Goal: Task Accomplishment & Management: Manage account settings

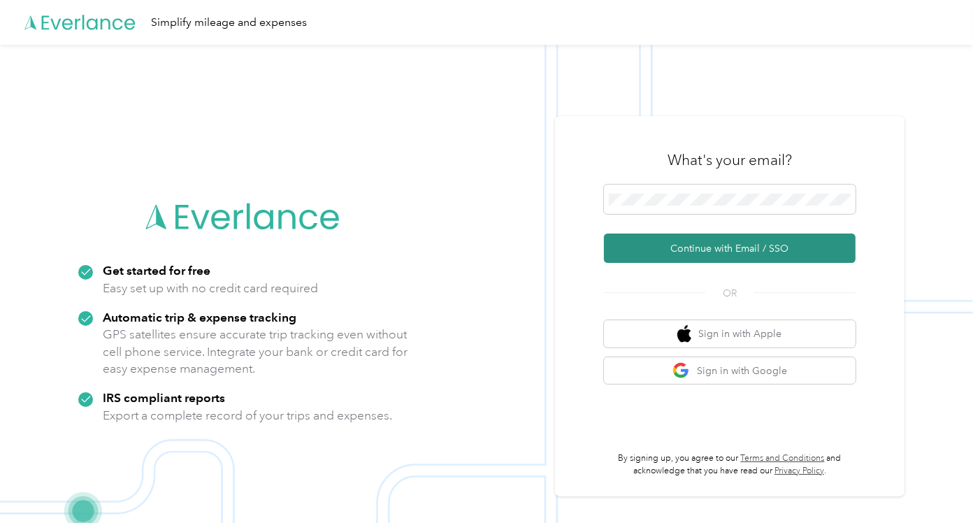
click at [674, 252] on button "Continue with Email / SSO" at bounding box center [730, 248] width 252 height 29
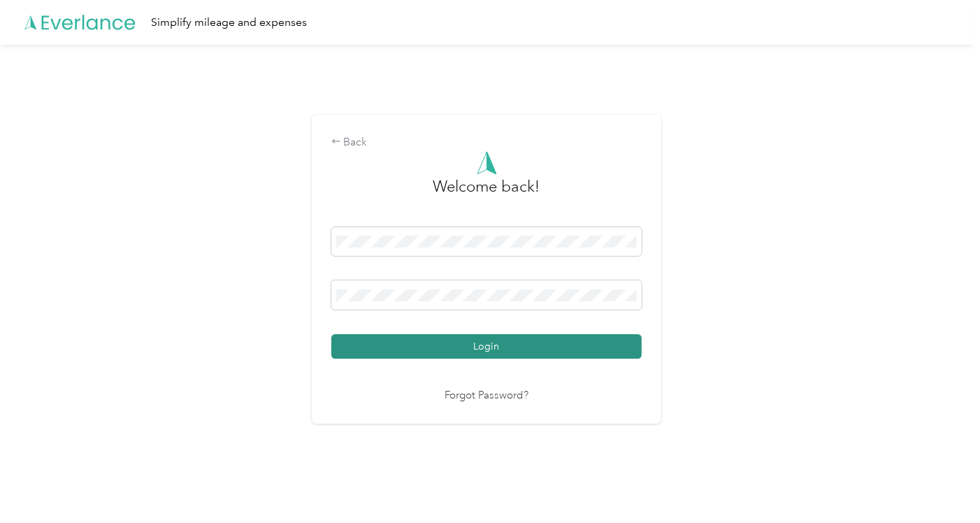
click at [529, 345] on button "Login" at bounding box center [486, 346] width 311 height 24
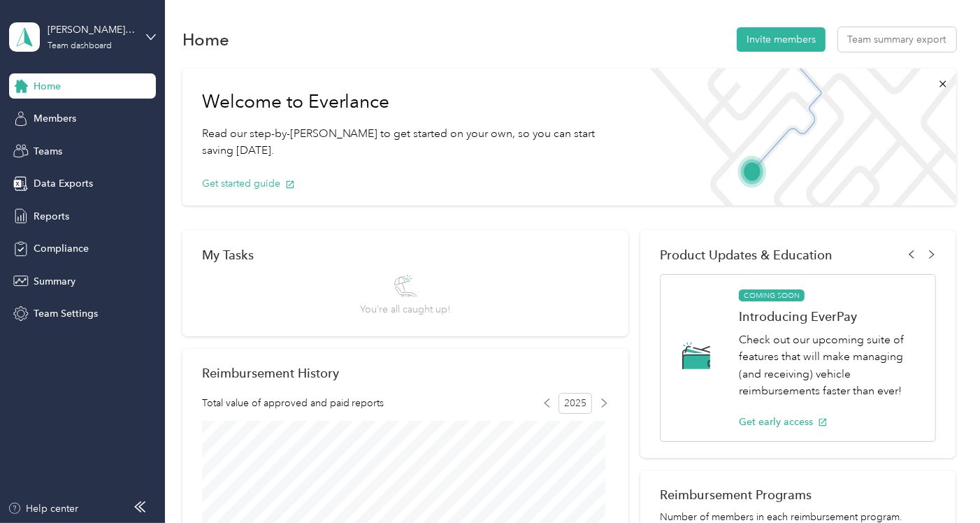
scroll to position [465, 0]
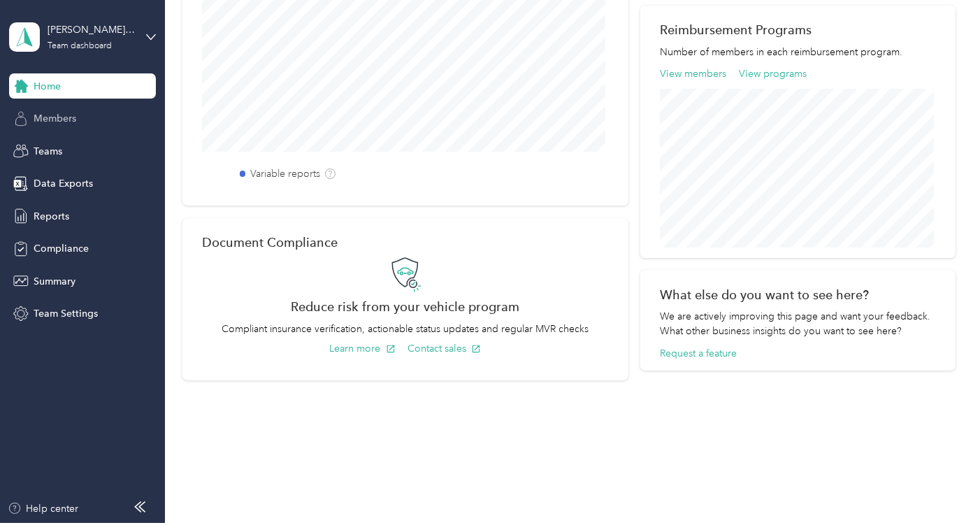
click at [59, 120] on span "Members" at bounding box center [55, 118] width 43 height 15
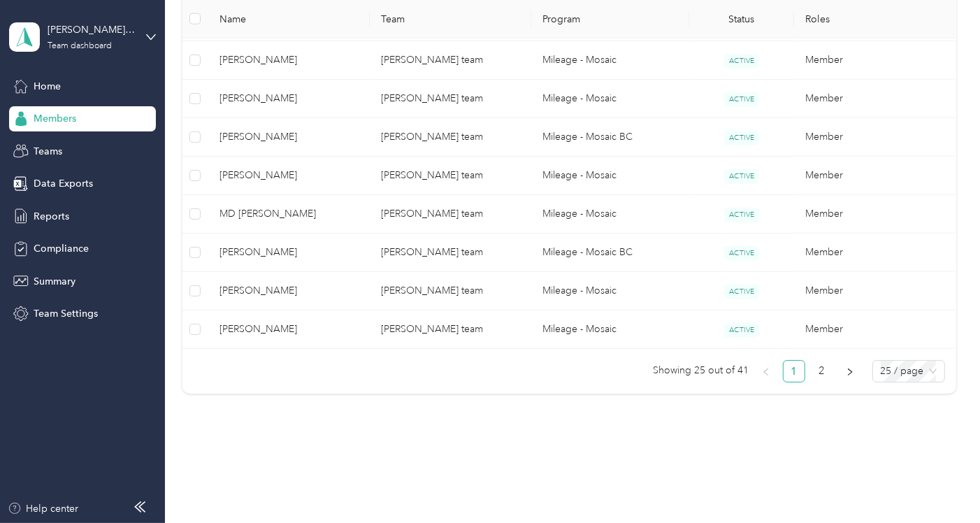
scroll to position [1051, 0]
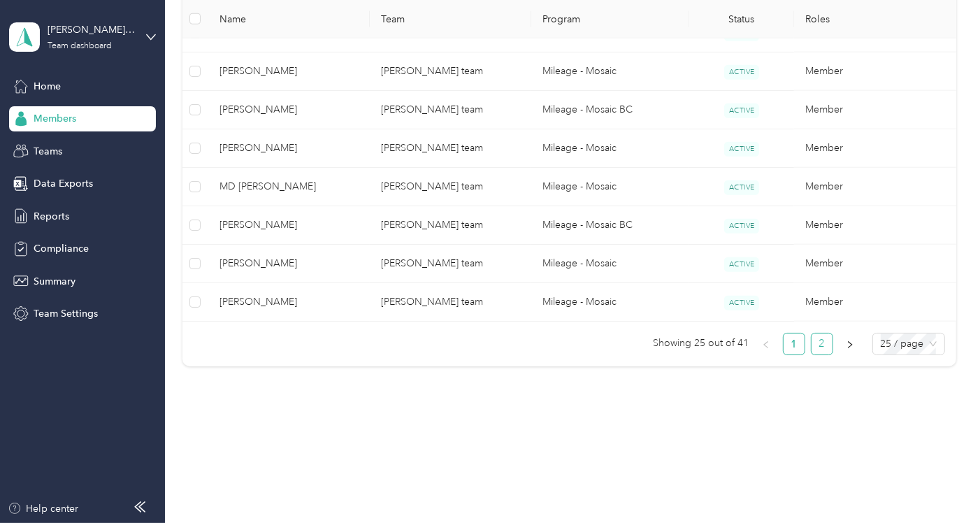
click at [680, 345] on link "2" at bounding box center [822, 344] width 21 height 21
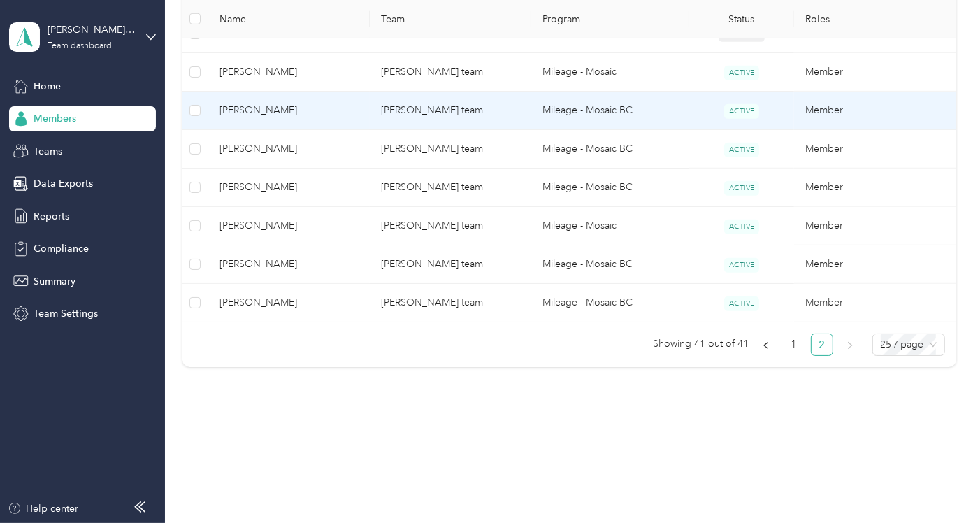
click at [273, 110] on span "[PERSON_NAME]" at bounding box center [289, 110] width 139 height 15
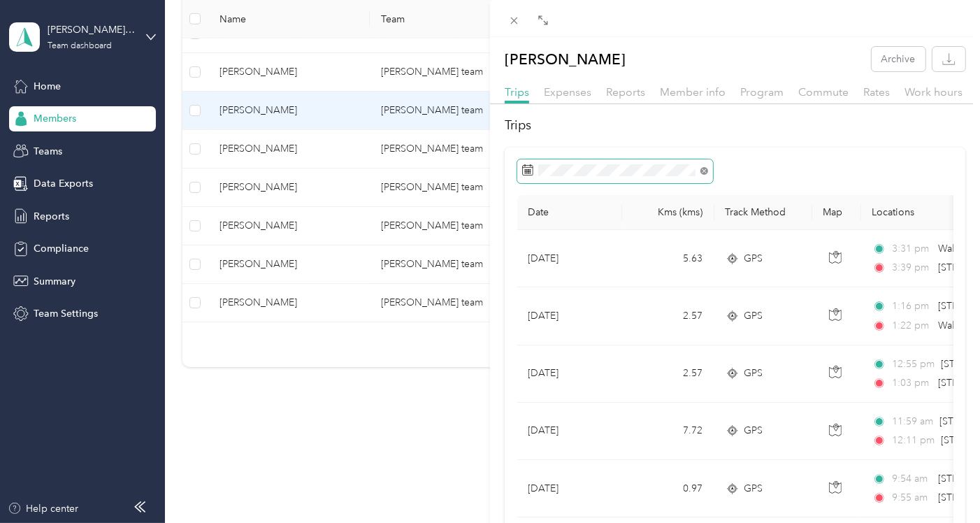
click at [680, 172] on icon at bounding box center [704, 171] width 4 height 4
click at [547, 21] on icon at bounding box center [543, 20] width 11 height 11
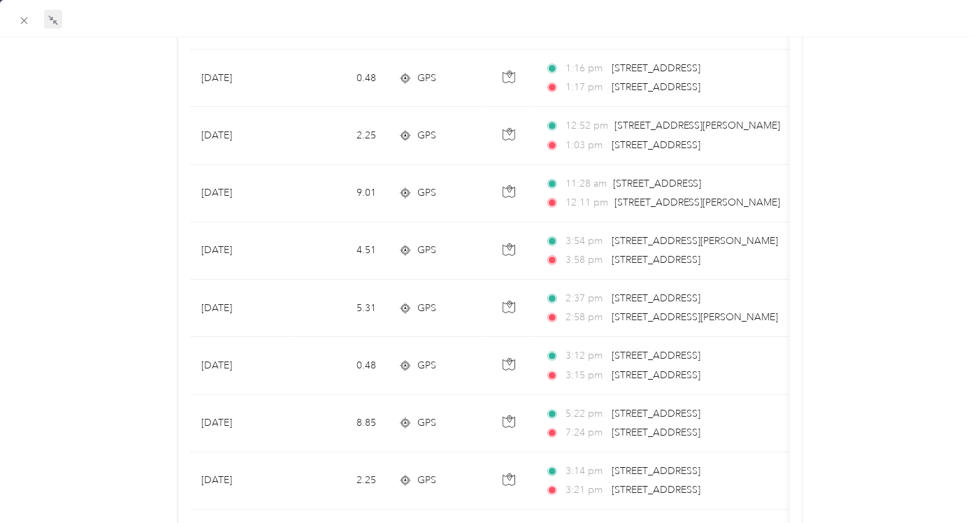
scroll to position [79, 0]
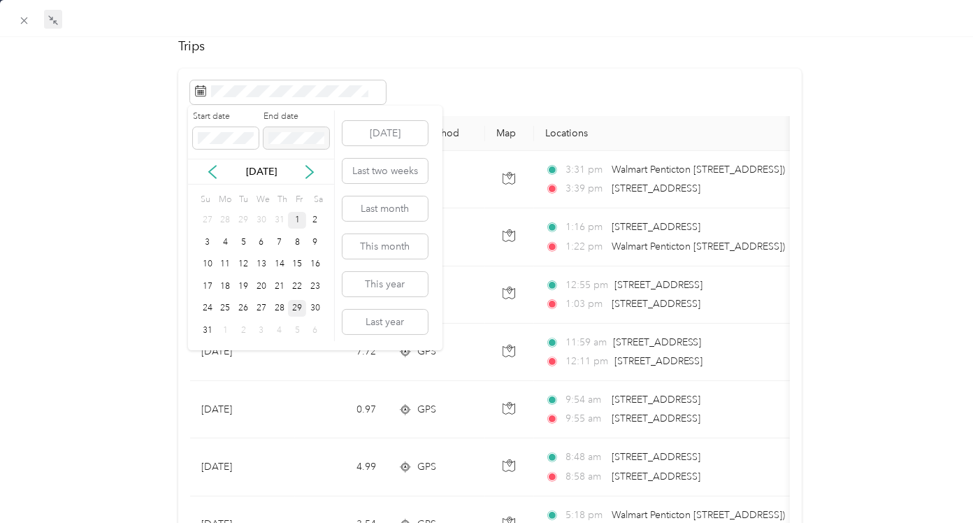
click at [297, 218] on div "1" at bounding box center [297, 220] width 18 height 17
click at [297, 311] on div "29" at bounding box center [297, 308] width 18 height 17
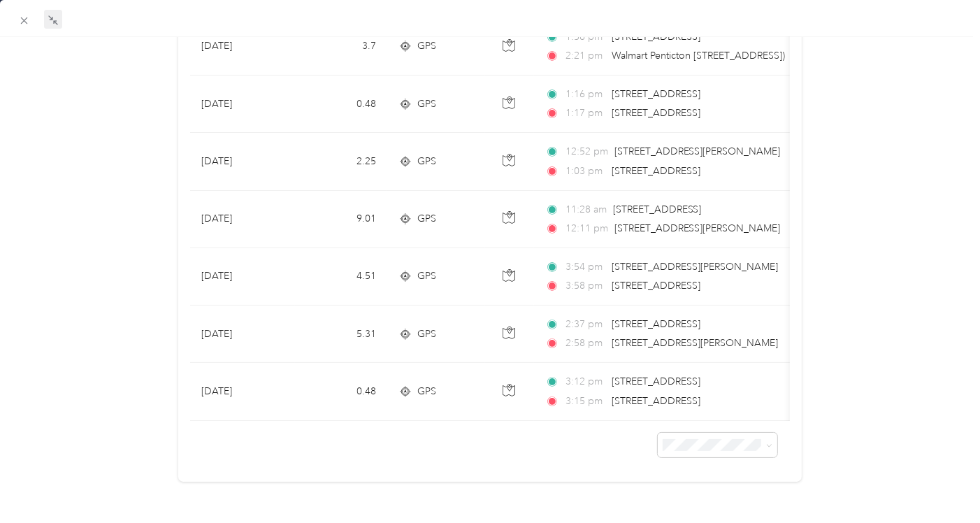
scroll to position [19, 0]
